Goal: Information Seeking & Learning: Learn about a topic

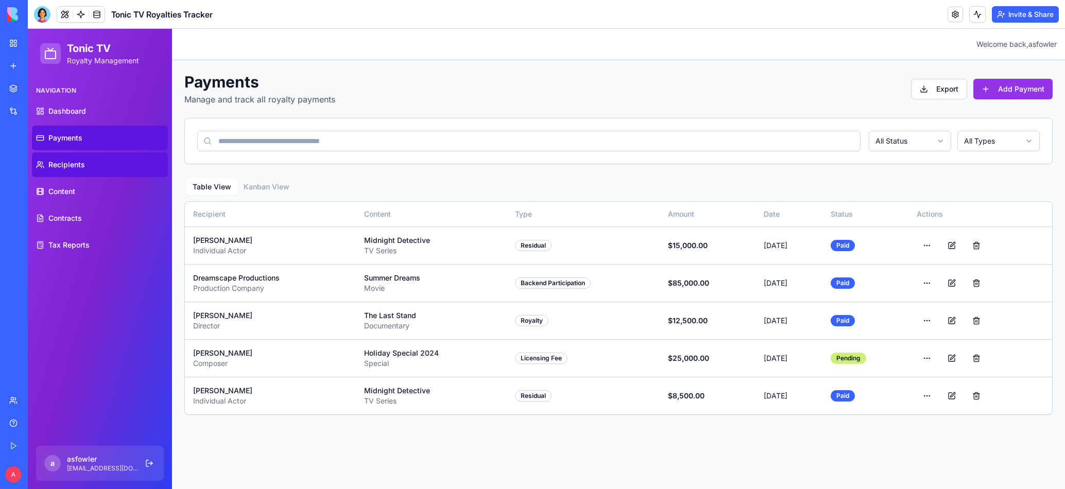
click at [97, 162] on link "Recipients" at bounding box center [100, 164] width 136 height 25
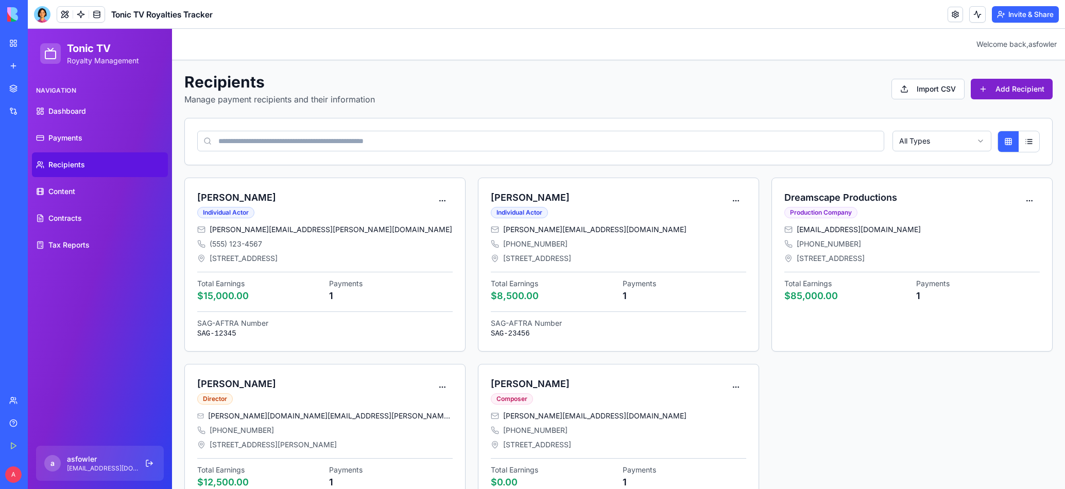
click at [998, 91] on button "Add Recipient" at bounding box center [1012, 89] width 82 height 21
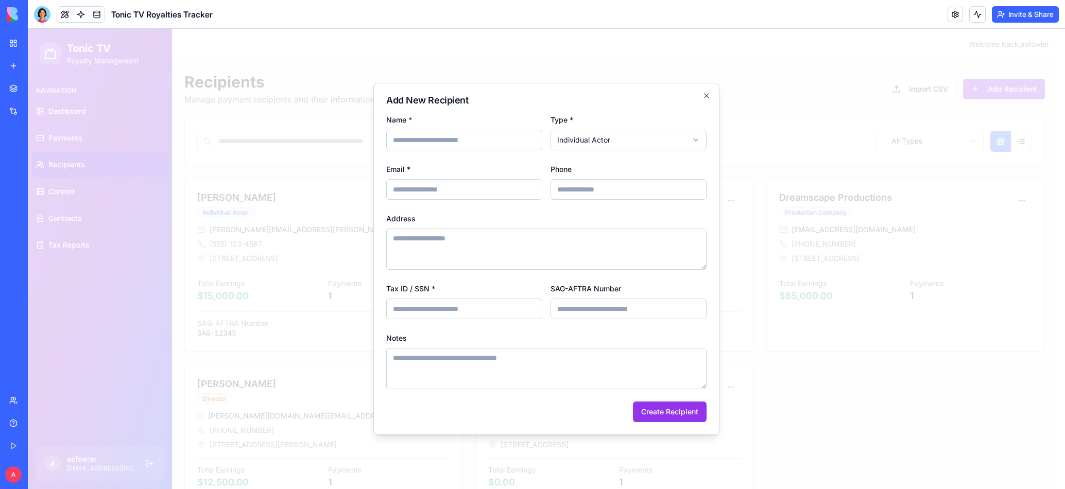
click at [409, 219] on label "Address" at bounding box center [400, 218] width 29 height 9
click at [409, 229] on textarea "Address" at bounding box center [546, 249] width 320 height 41
click at [492, 147] on input "Name *" at bounding box center [464, 140] width 156 height 21
click at [612, 190] on input "Phone" at bounding box center [629, 189] width 156 height 21
click at [707, 96] on icon "button" at bounding box center [706, 96] width 4 height 4
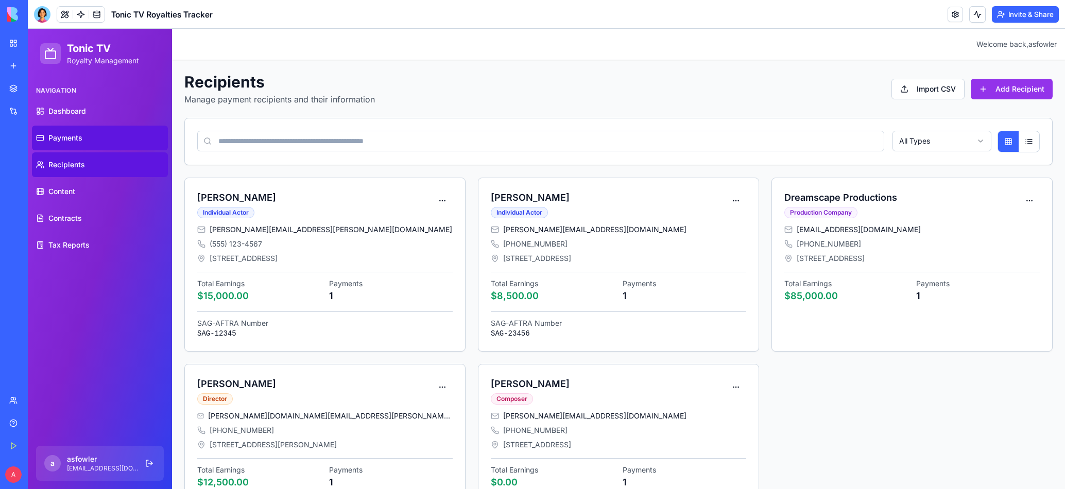
click at [83, 131] on link "Payments" at bounding box center [100, 138] width 136 height 25
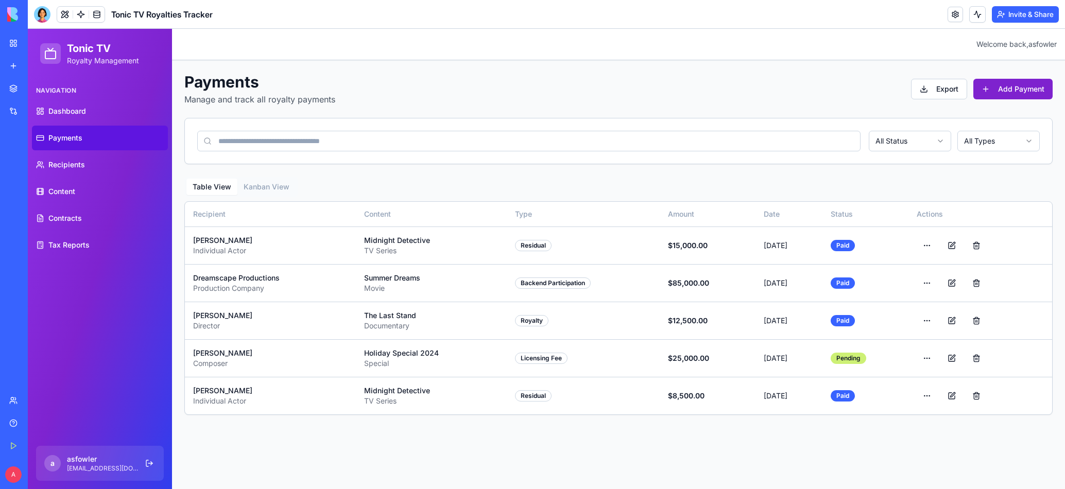
click at [1030, 85] on button "Add Payment" at bounding box center [1012, 89] width 79 height 21
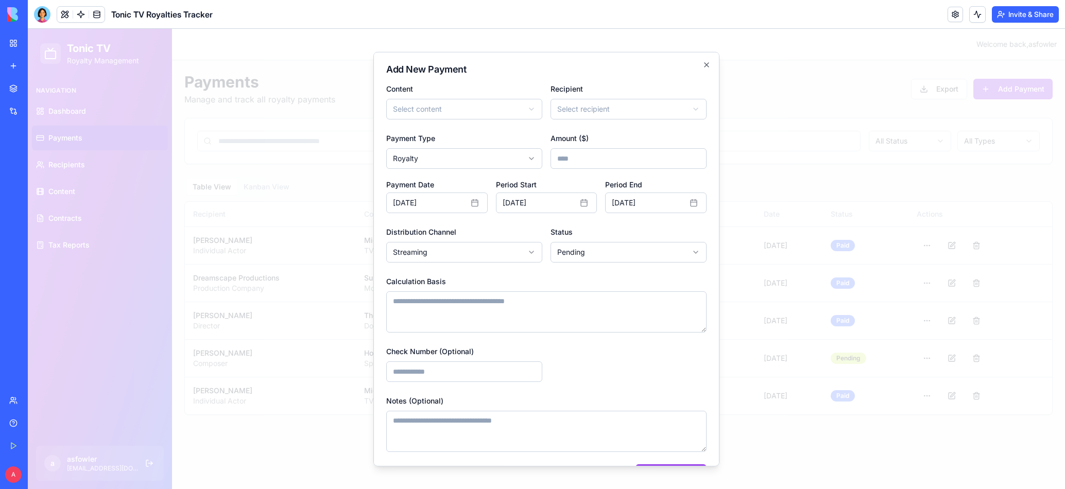
click at [480, 164] on body "**********" at bounding box center [546, 259] width 1037 height 460
select select "**********"
drag, startPoint x: 487, startPoint y: 213, endPoint x: 407, endPoint y: 210, distance: 80.4
click at [471, 159] on body "**********" at bounding box center [546, 259] width 1037 height 460
click at [456, 151] on body "**********" at bounding box center [546, 259] width 1037 height 460
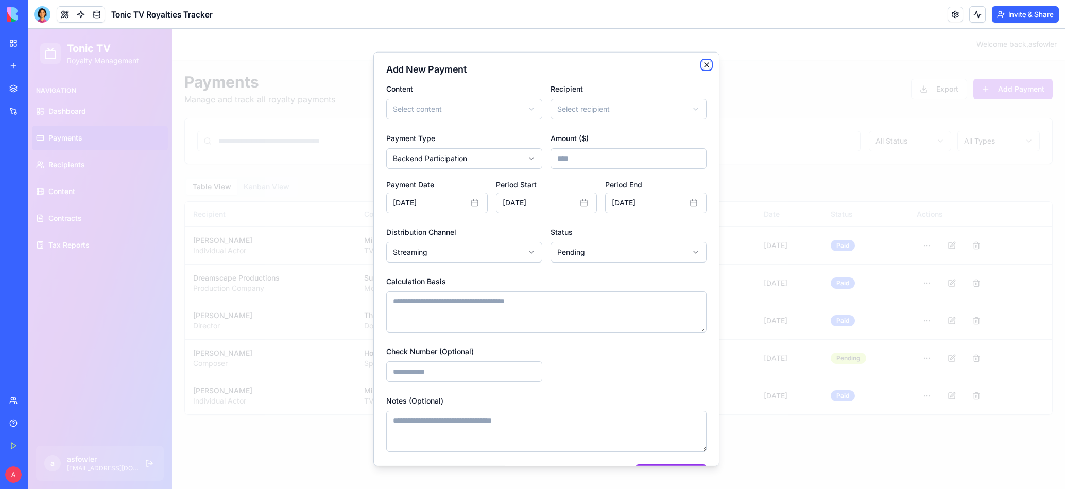
click at [702, 65] on icon "button" at bounding box center [706, 65] width 8 height 8
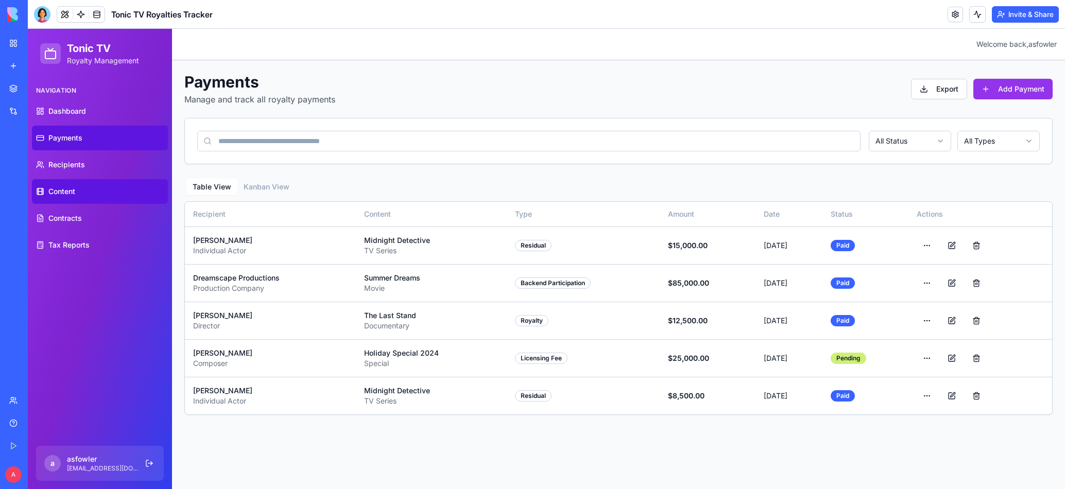
click at [66, 192] on span "Content" at bounding box center [61, 191] width 27 height 10
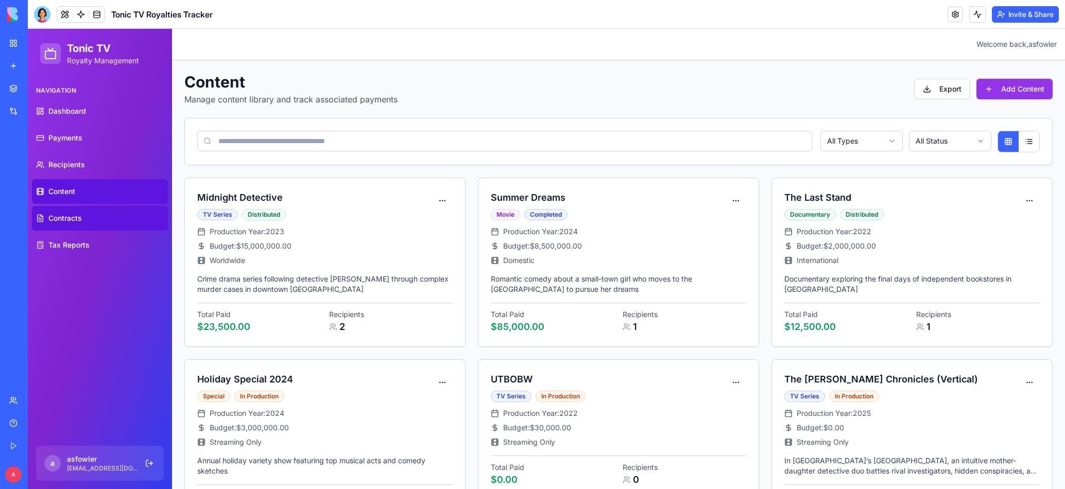
click at [77, 219] on span "Contracts" at bounding box center [64, 218] width 33 height 10
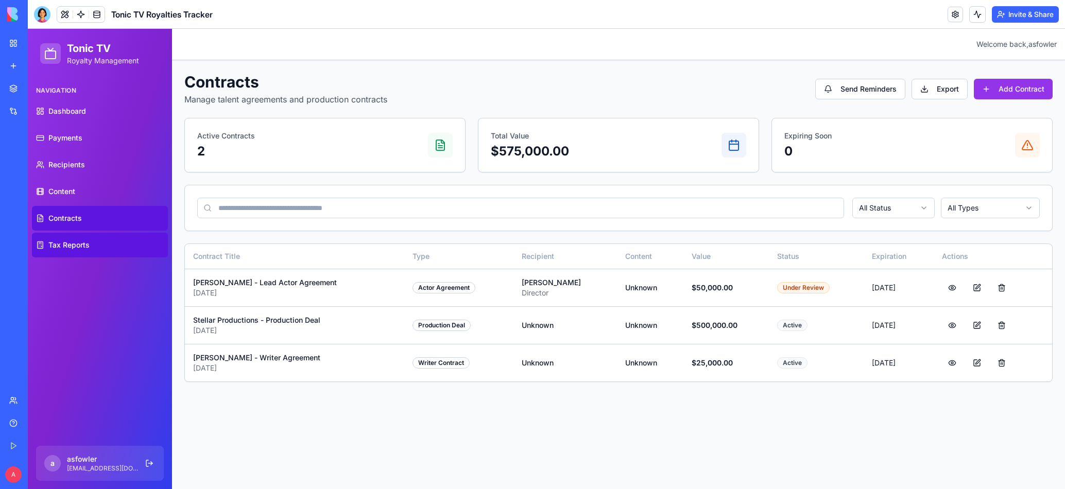
click at [93, 241] on link "Tax Reports" at bounding box center [100, 245] width 136 height 25
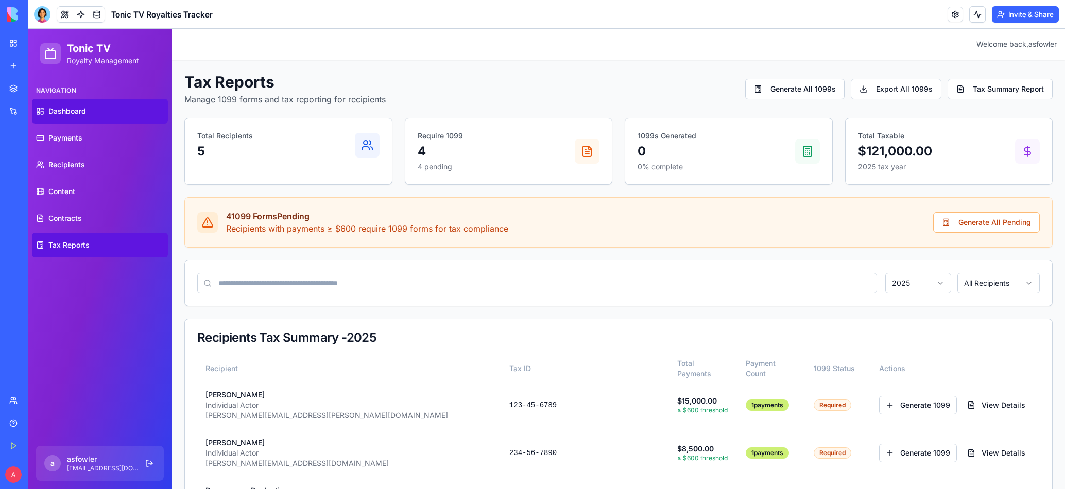
click at [82, 114] on span "Dashboard" at bounding box center [67, 111] width 38 height 10
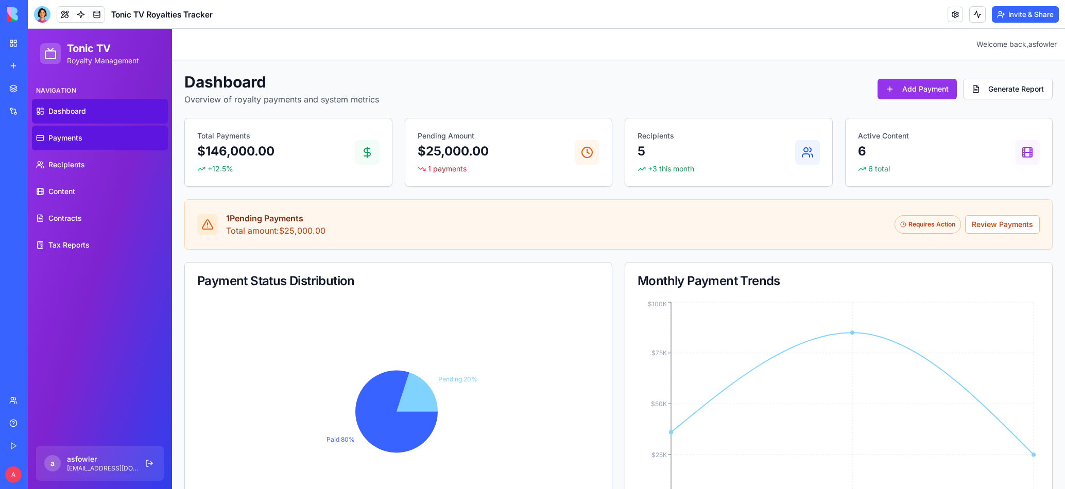
click at [90, 139] on link "Payments" at bounding box center [100, 138] width 136 height 25
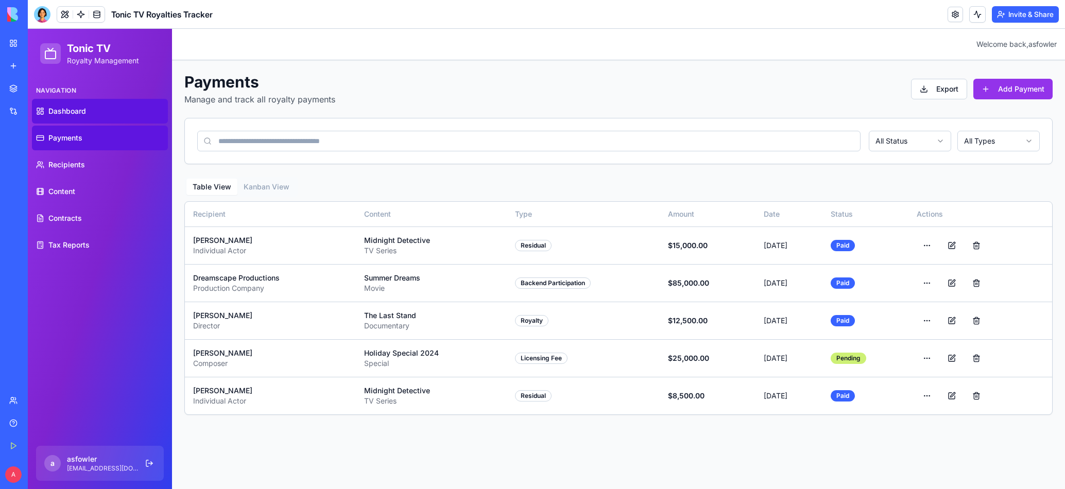
click at [99, 112] on link "Dashboard" at bounding box center [100, 111] width 136 height 25
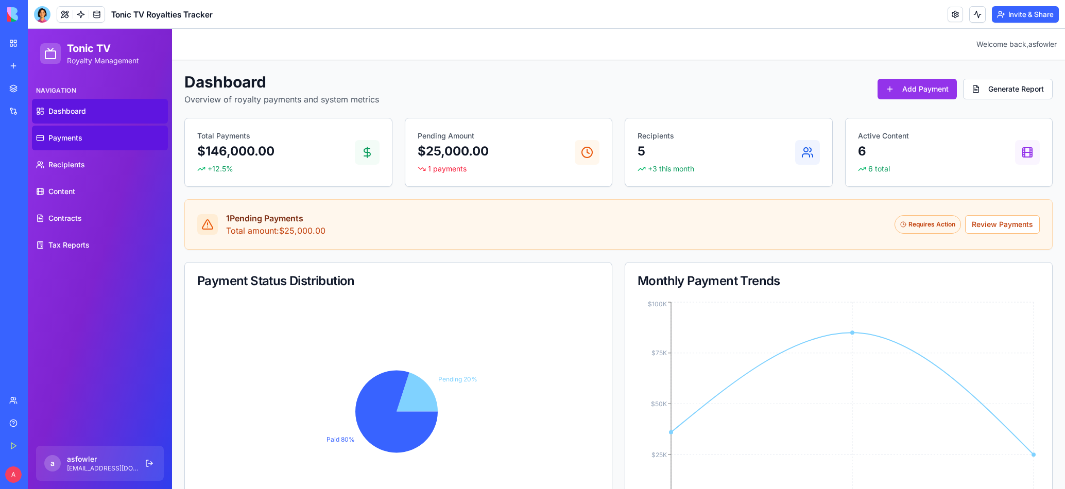
click at [92, 139] on link "Payments" at bounding box center [100, 138] width 136 height 25
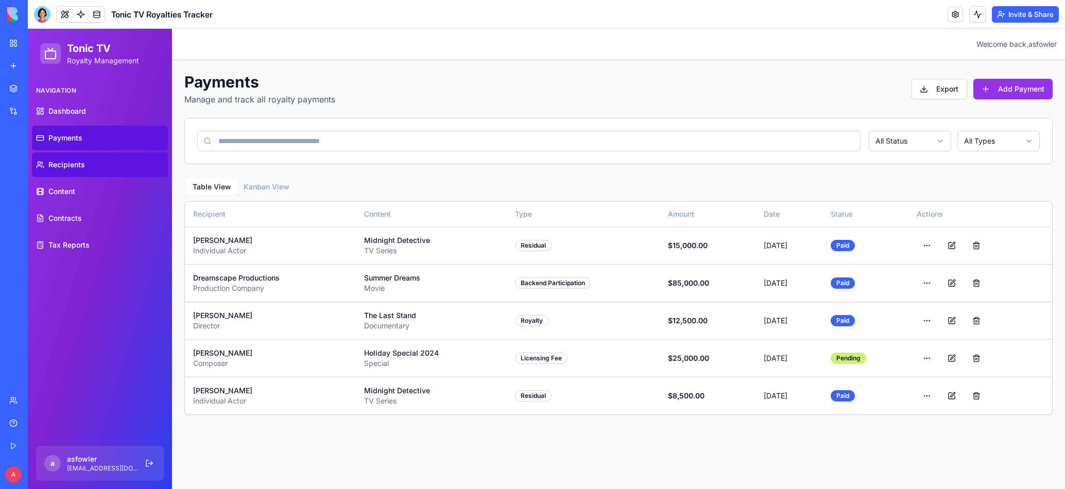
click at [90, 167] on link "Recipients" at bounding box center [100, 164] width 136 height 25
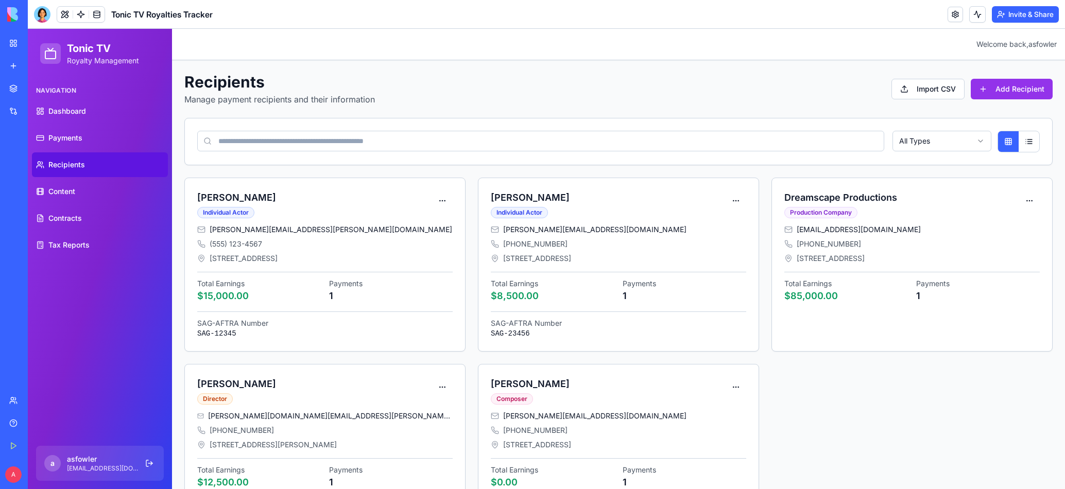
click at [38, 46] on div "My Workspace" at bounding box center [31, 43] width 13 height 10
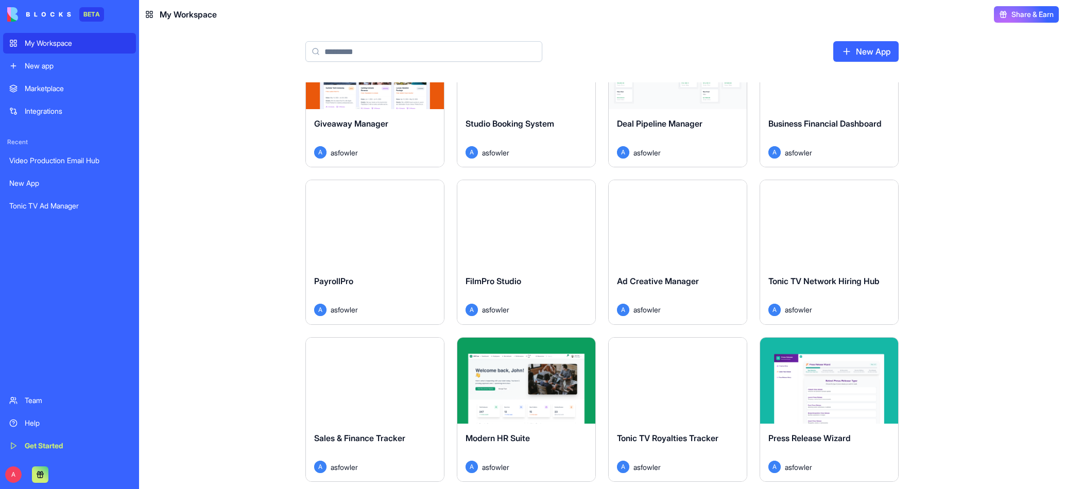
scroll to position [258, 0]
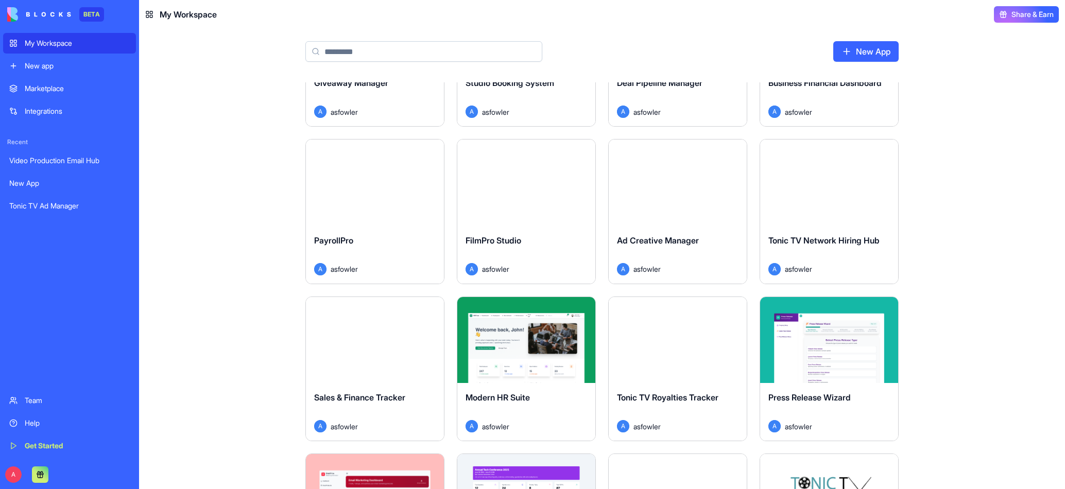
click at [540, 335] on button "Launch" at bounding box center [526, 340] width 77 height 21
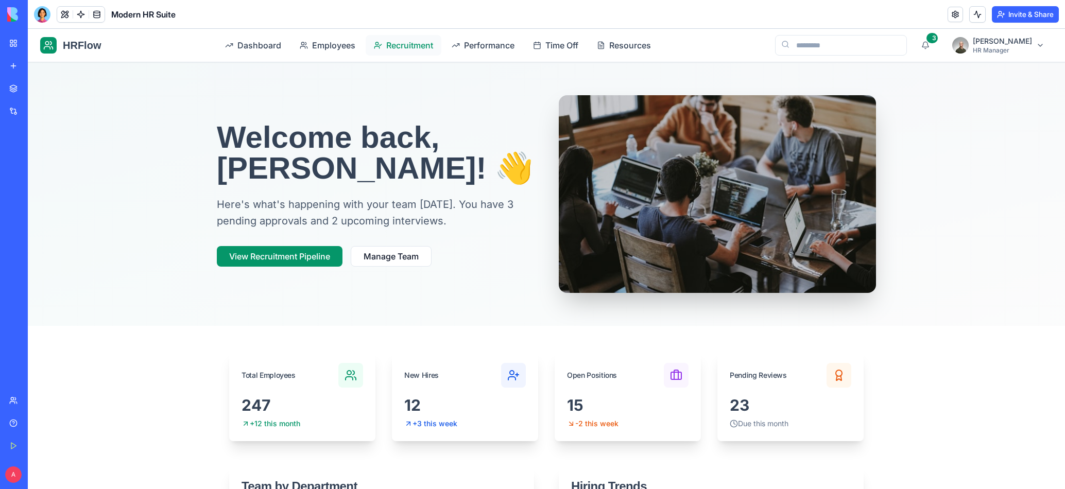
click at [433, 44] on span "Recruitment" at bounding box center [409, 45] width 47 height 12
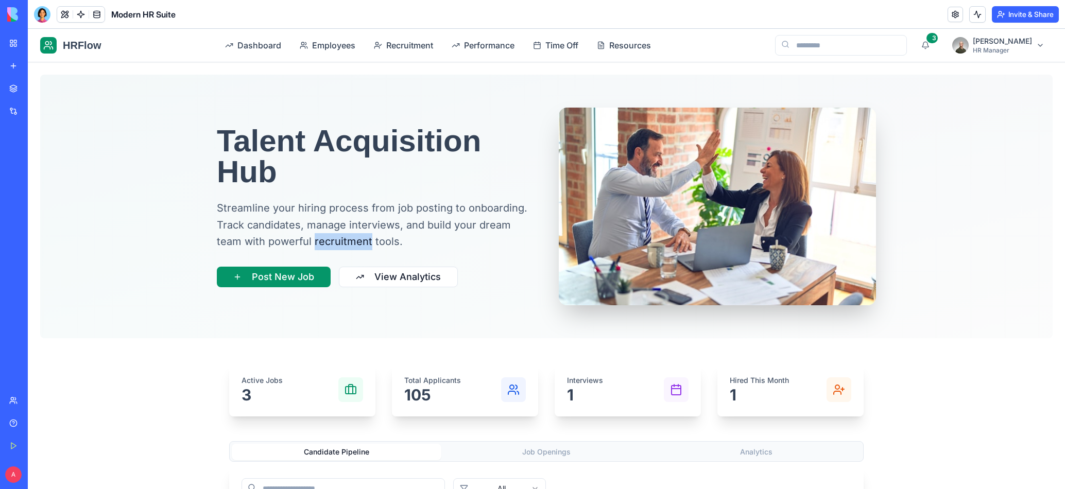
drag, startPoint x: 310, startPoint y: 242, endPoint x: 365, endPoint y: 239, distance: 54.6
click at [365, 239] on p "Streamline your hiring process from job posting to onboarding. Track candidates…" at bounding box center [375, 225] width 317 height 50
copy p "recruitment"
